Goal: Transaction & Acquisition: Book appointment/travel/reservation

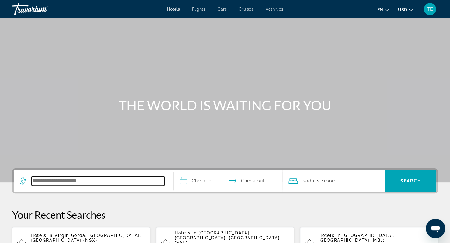
click at [99, 181] on input "Search hotel destination" at bounding box center [98, 181] width 133 height 9
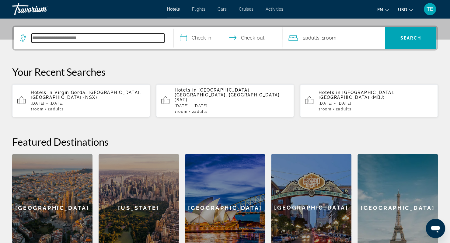
scroll to position [149, 0]
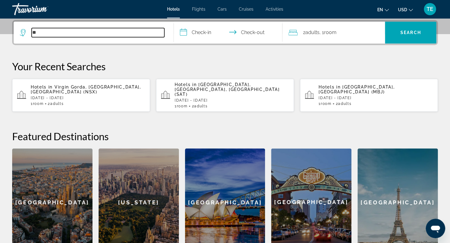
type input "*"
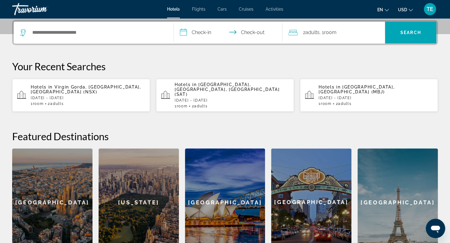
click at [223, 9] on span "Cars" at bounding box center [222, 9] width 9 height 5
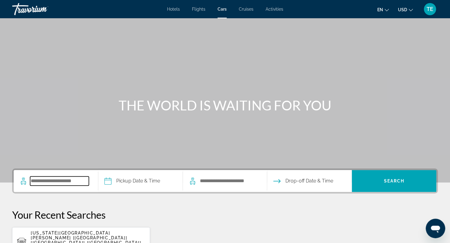
click at [65, 178] on input "Search pickup location" at bounding box center [59, 181] width 59 height 9
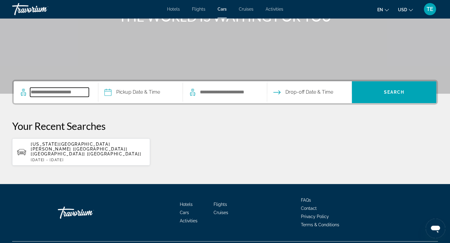
scroll to position [94, 0]
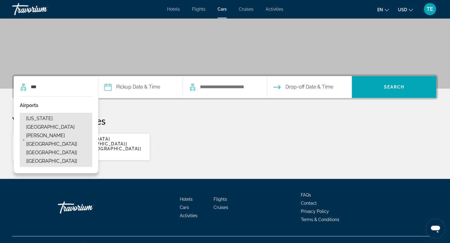
click at [57, 118] on span "[US_STATE][GEOGRAPHIC_DATA][PERSON_NAME] [[GEOGRAPHIC_DATA]] [[GEOGRAPHIC_DATA]…" at bounding box center [57, 139] width 63 height 51
type input "**********"
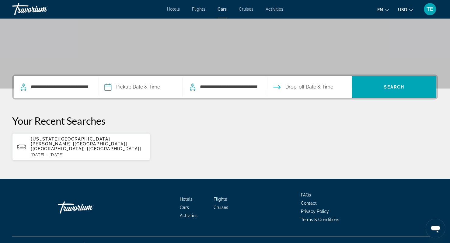
click at [120, 86] on input "Pickup date" at bounding box center [140, 88] width 87 height 24
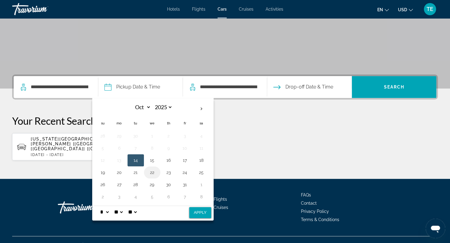
click at [151, 170] on button "22" at bounding box center [152, 172] width 10 height 9
click at [109, 209] on select "* * * * * * * * * ** ** **" at bounding box center [104, 212] width 11 height 12
select select "*"
click at [99, 206] on select "* * * * * * * * * ** ** **" at bounding box center [104, 212] width 11 height 12
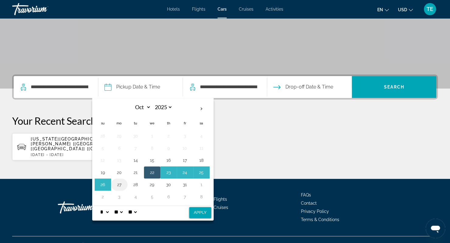
click at [117, 183] on button "27" at bounding box center [119, 185] width 10 height 9
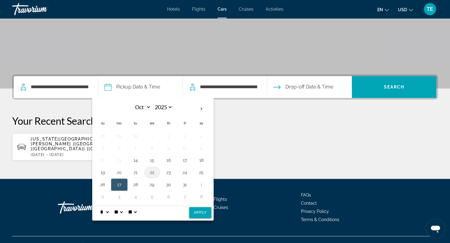
click at [152, 171] on button "22" at bounding box center [152, 172] width 10 height 9
click at [193, 209] on button "Apply" at bounding box center [200, 212] width 22 height 11
type input "**********"
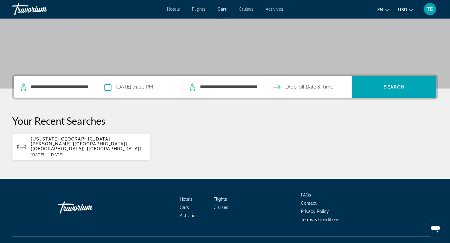
click at [300, 86] on input "Drop-off date" at bounding box center [309, 88] width 87 height 24
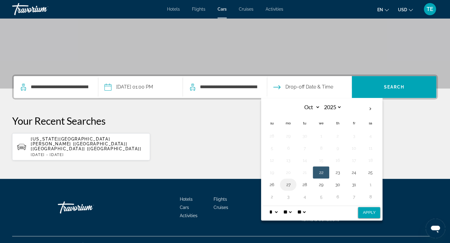
click at [285, 184] on button "27" at bounding box center [288, 185] width 10 height 9
click at [364, 209] on button "Apply" at bounding box center [369, 212] width 22 height 11
type input "**********"
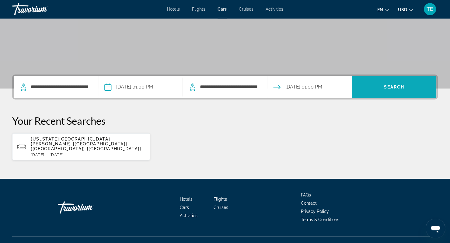
click at [387, 84] on span "Search" at bounding box center [394, 87] width 85 height 15
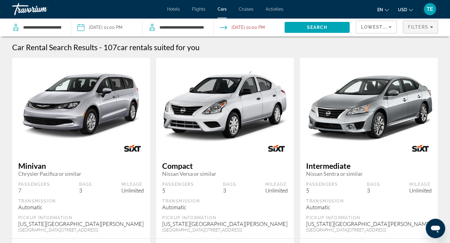
click at [416, 28] on span "Filters" at bounding box center [418, 27] width 21 height 5
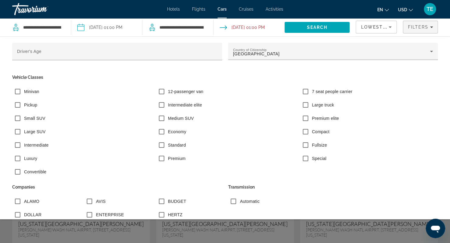
scroll to position [81, 0]
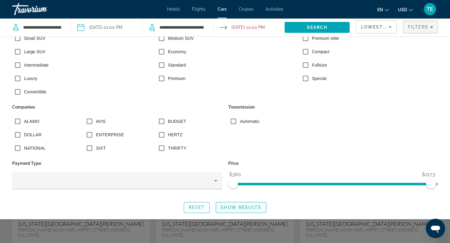
click at [229, 205] on span "Show Results" at bounding box center [241, 207] width 41 height 5
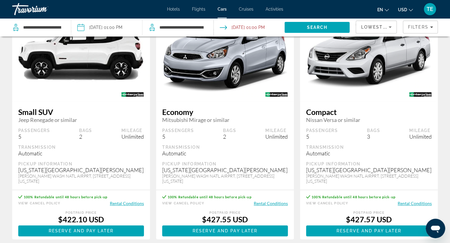
scroll to position [53, 0]
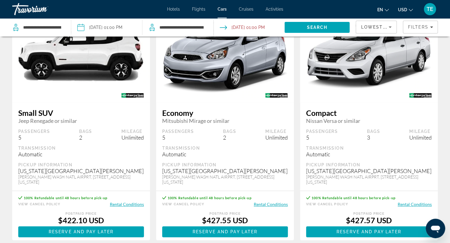
click at [426, 10] on div "TE" at bounding box center [430, 9] width 12 height 12
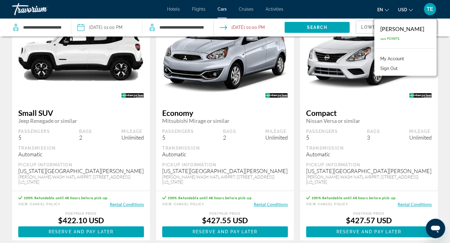
click at [402, 62] on link "My Account" at bounding box center [393, 59] width 30 height 8
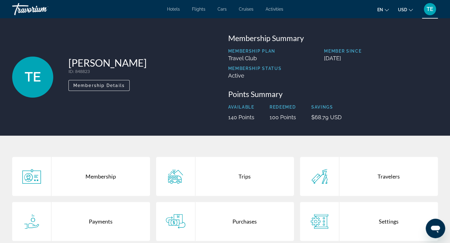
click at [245, 177] on div "Trips" at bounding box center [244, 176] width 99 height 39
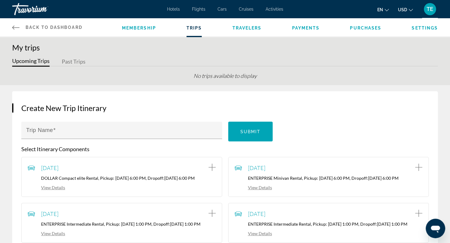
click at [220, 11] on span "Cars" at bounding box center [222, 9] width 9 height 5
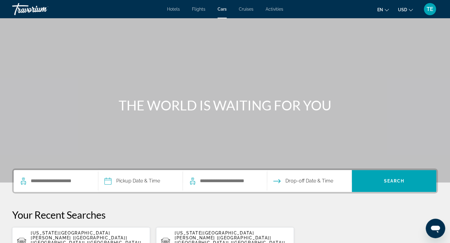
click at [433, 9] on span "TE" at bounding box center [430, 9] width 7 height 6
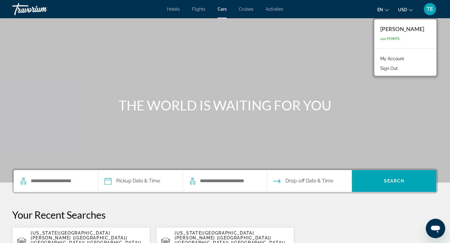
click at [402, 58] on link "My Account" at bounding box center [393, 59] width 30 height 8
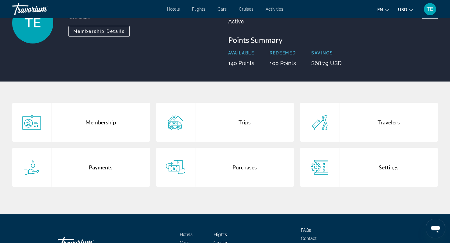
scroll to position [63, 0]
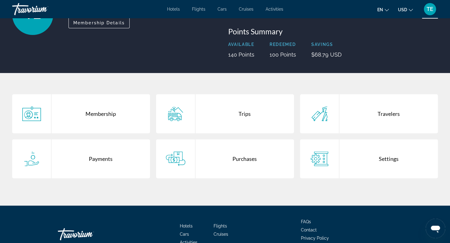
click at [238, 159] on div "Purchases" at bounding box center [244, 158] width 99 height 39
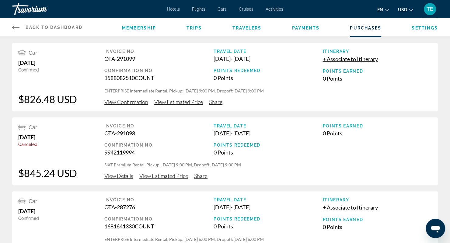
click at [136, 101] on span "View Confirmation" at bounding box center [126, 102] width 44 height 7
